Goal: Task Accomplishment & Management: Manage account settings

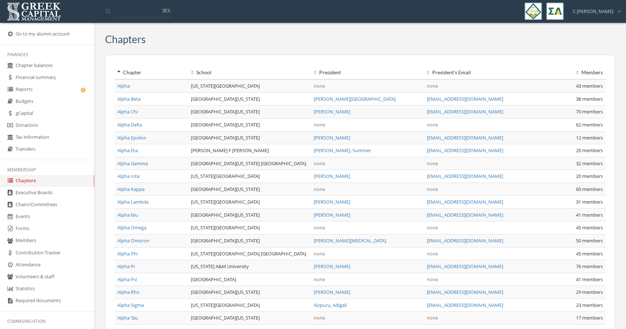
click at [611, 10] on span "C [PERSON_NAME]" at bounding box center [592, 11] width 41 height 7
click at [590, 47] on link "Logout" at bounding box center [596, 43] width 52 height 11
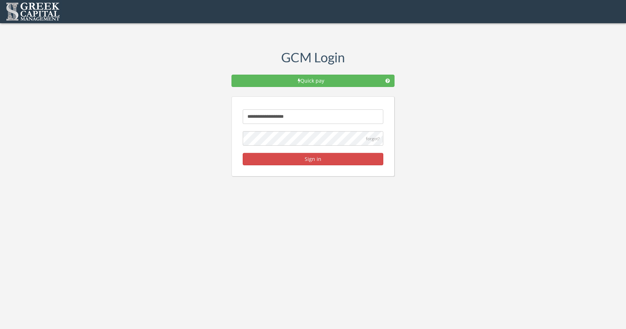
click at [315, 156] on button "Sign in" at bounding box center [313, 159] width 140 height 12
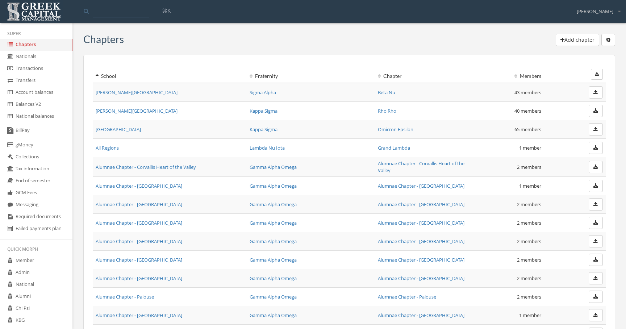
click at [55, 273] on link "Admin" at bounding box center [36, 272] width 72 height 12
